Goal: Use online tool/utility: Use online tool/utility

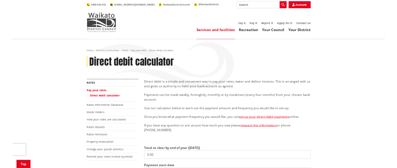
scroll to position [78, 0]
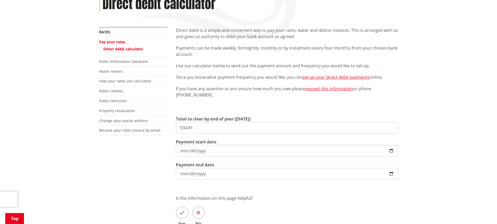
type input "534.81"
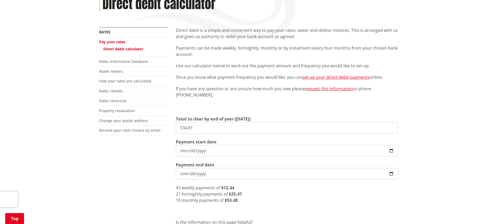
click at [392, 151] on input "[DATE]" at bounding box center [287, 150] width 222 height 11
type input "[DATE]"
click at [228, 108] on p at bounding box center [287, 106] width 222 height 7
click at [332, 195] on div "20 fortnightly payments of $26.74" at bounding box center [287, 194] width 222 height 6
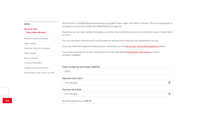
scroll to position [130, 0]
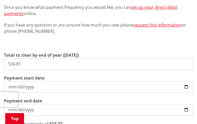
drag, startPoint x: 43, startPoint y: 64, endPoint x: -40, endPoint y: 61, distance: 83.1
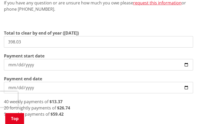
scroll to position [209, 0]
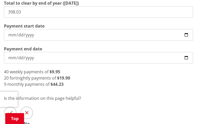
drag, startPoint x: 33, startPoint y: 11, endPoint x: -56, endPoint y: 7, distance: 88.3
drag, startPoint x: 0, startPoint y: 11, endPoint x: -62, endPoint y: 13, distance: 62.4
drag, startPoint x: 28, startPoint y: 11, endPoint x: -28, endPoint y: 4, distance: 57.3
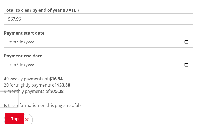
type input "567.96"
click at [98, 93] on div "9 monthly payments of $63.11" at bounding box center [98, 91] width 189 height 6
